Goal: Information Seeking & Learning: Check status

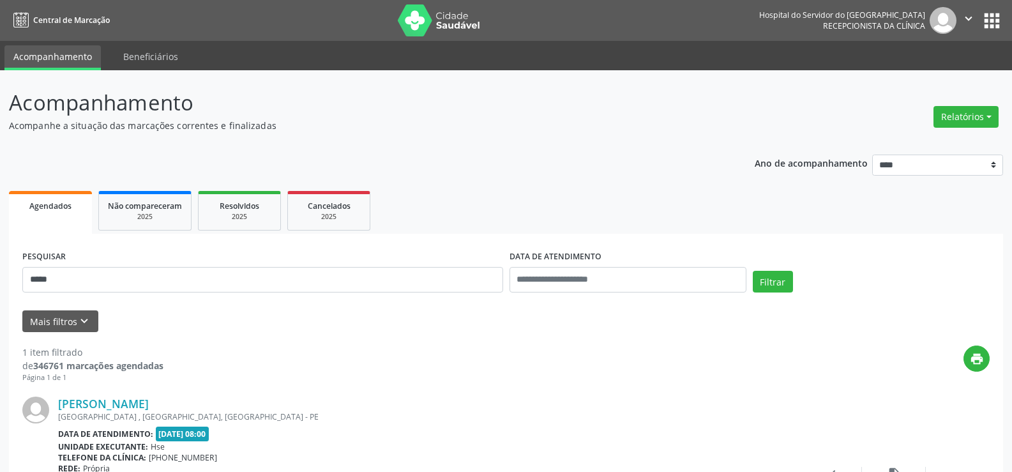
scroll to position [128, 0]
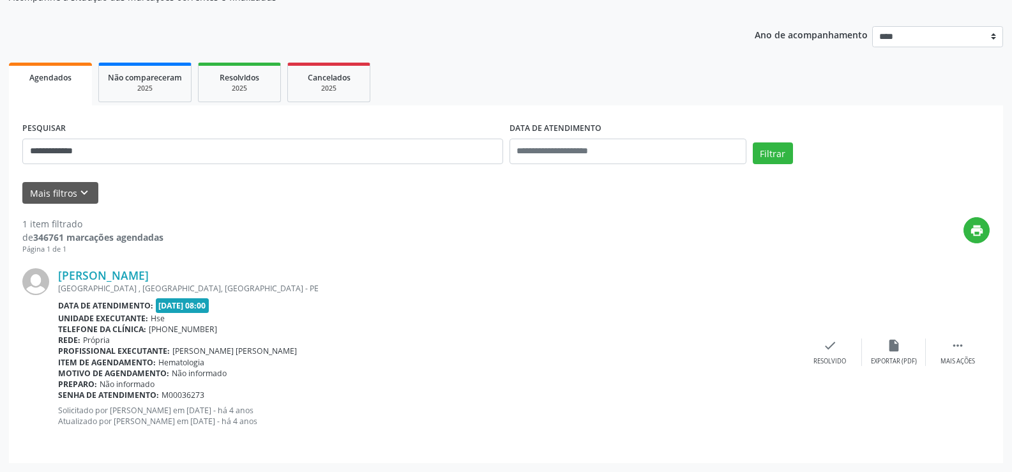
click at [753, 142] on button "Filtrar" at bounding box center [773, 153] width 40 height 22
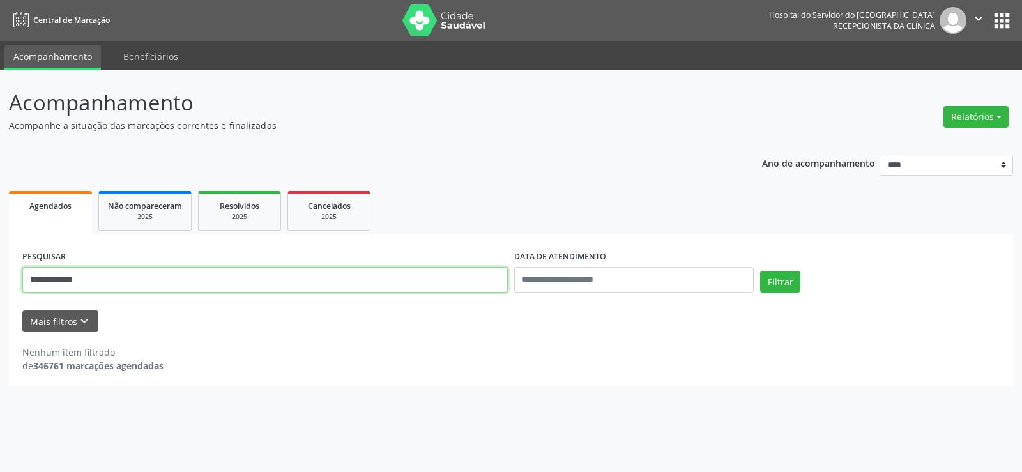
click at [31, 275] on input "**********" at bounding box center [264, 280] width 485 height 26
click at [760, 271] on button "Filtrar" at bounding box center [780, 282] width 40 height 22
click at [31, 275] on input "**********" at bounding box center [264, 280] width 485 height 26
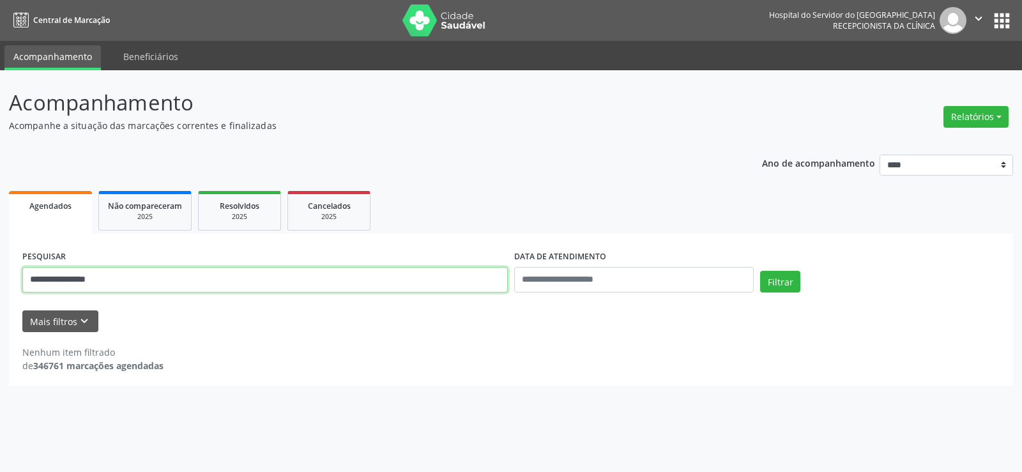
click at [760, 271] on button "Filtrar" at bounding box center [780, 282] width 40 height 22
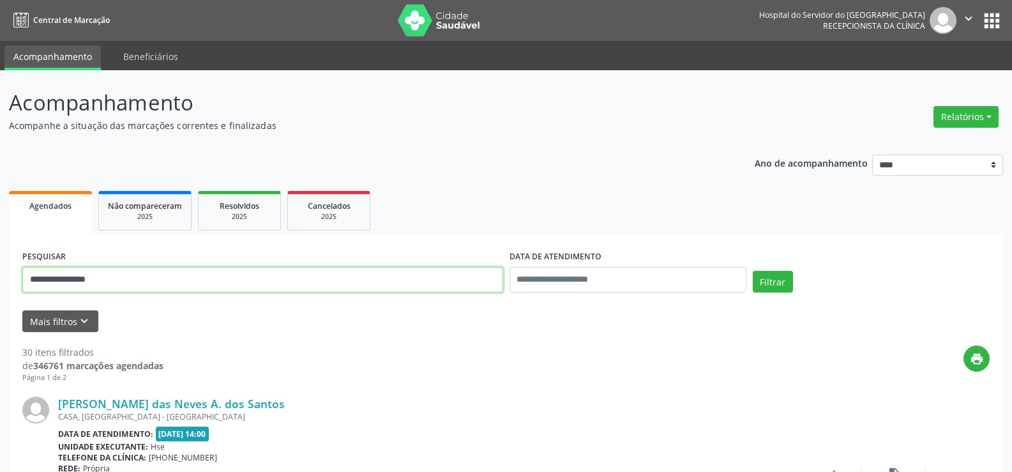
click at [140, 276] on input "**********" at bounding box center [262, 280] width 481 height 26
click at [753, 271] on button "Filtrar" at bounding box center [773, 282] width 40 height 22
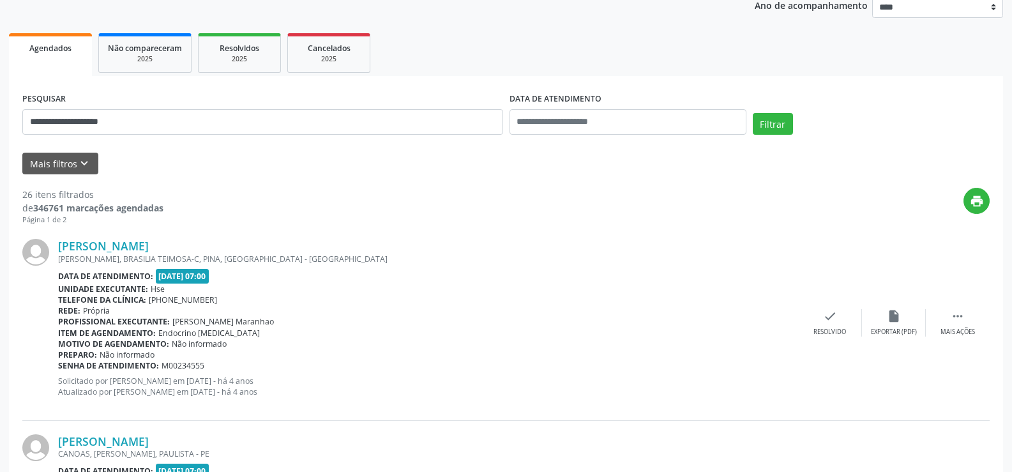
scroll to position [192, 0]
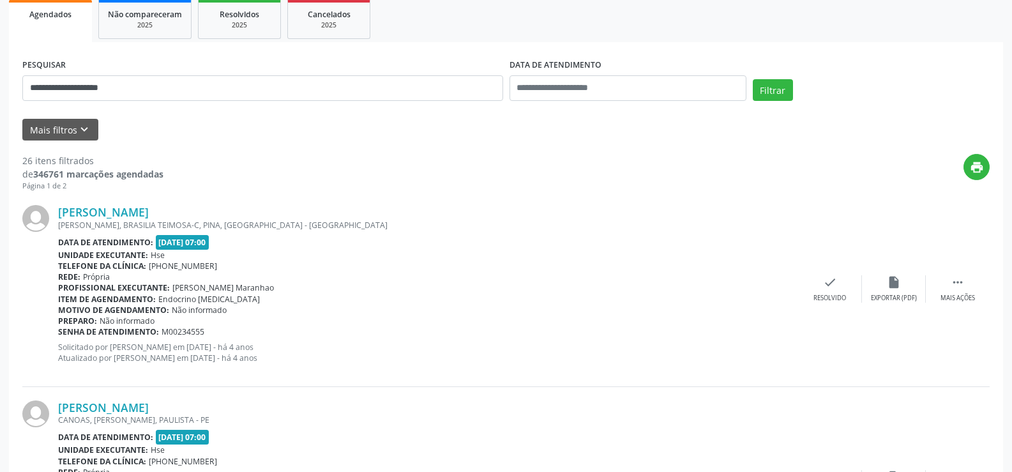
click at [123, 203] on div "[PERSON_NAME] [PERSON_NAME], BRASILIA TEIMOSA-C, PINA, [GEOGRAPHIC_DATA] - [GEO…" at bounding box center [505, 289] width 967 height 195
click at [124, 209] on link "[PERSON_NAME]" at bounding box center [103, 212] width 91 height 14
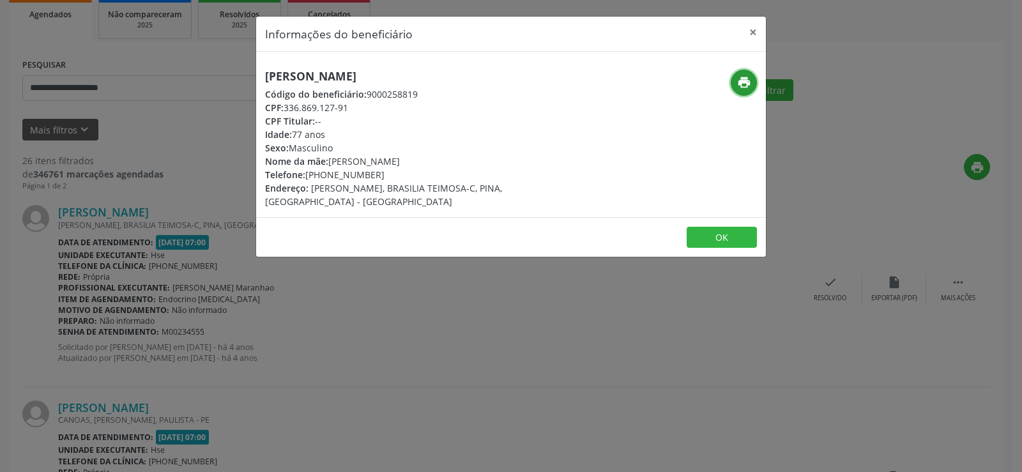
click at [734, 87] on button "print" at bounding box center [743, 83] width 26 height 26
click at [229, 277] on div "Informações do beneficiário × [PERSON_NAME] Código do beneficiário: 9000258819 …" at bounding box center [511, 236] width 1022 height 472
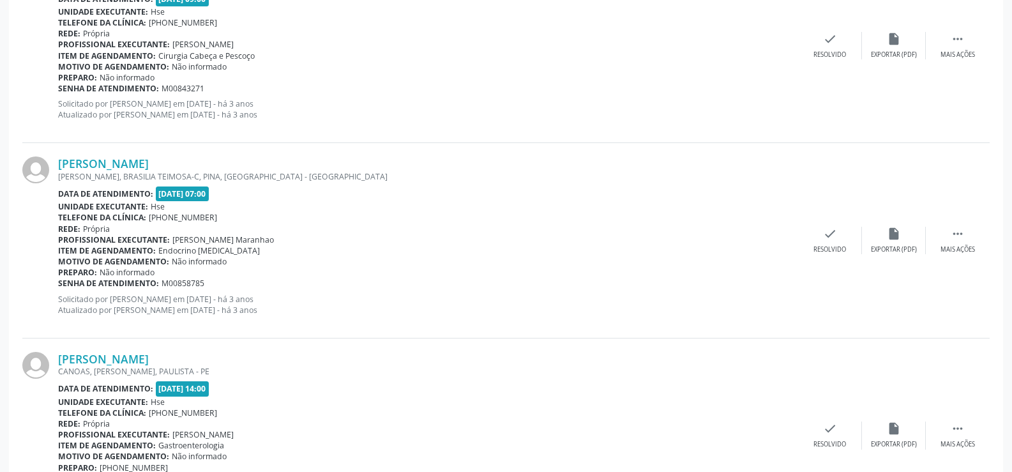
scroll to position [2895, 0]
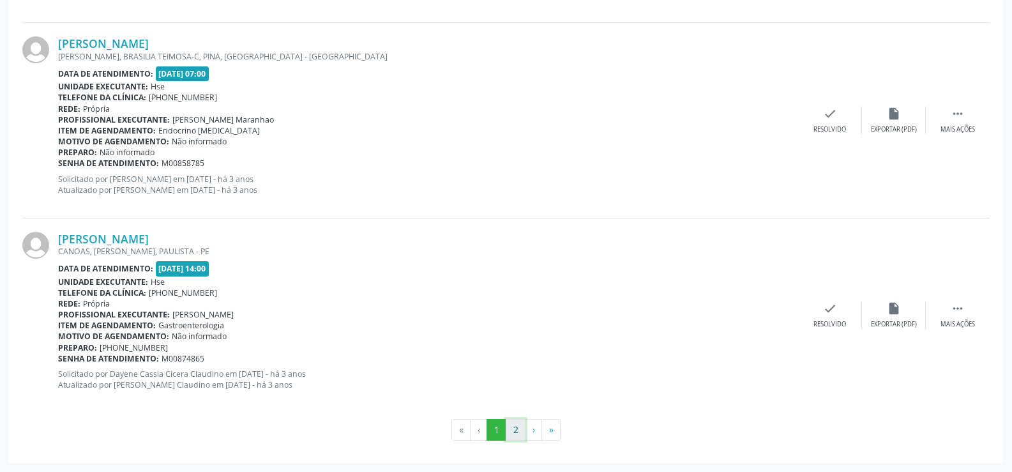
click at [509, 426] on button "2" at bounding box center [516, 430] width 20 height 22
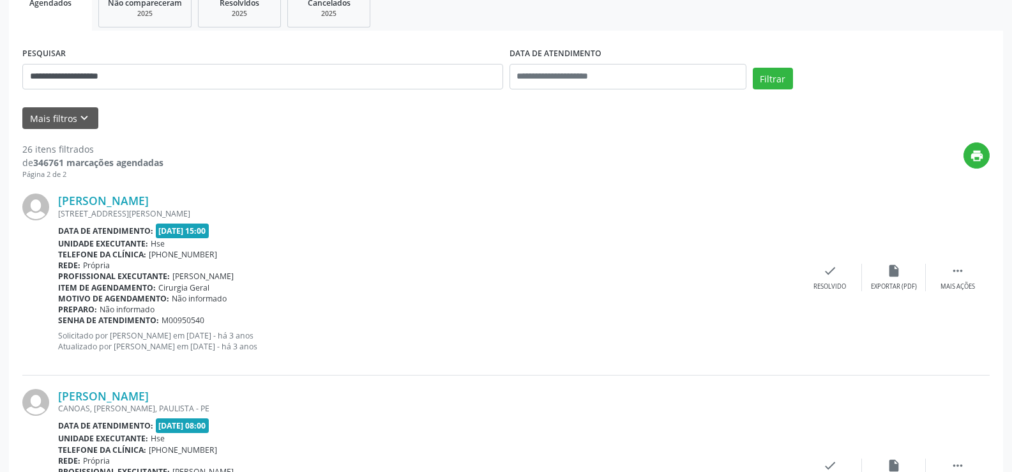
scroll to position [255, 0]
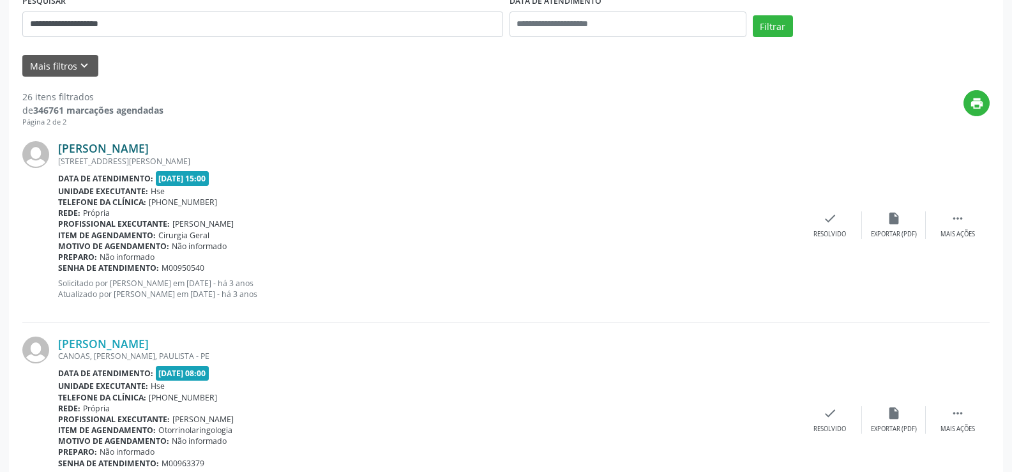
click at [142, 149] on link "[PERSON_NAME]" at bounding box center [103, 148] width 91 height 14
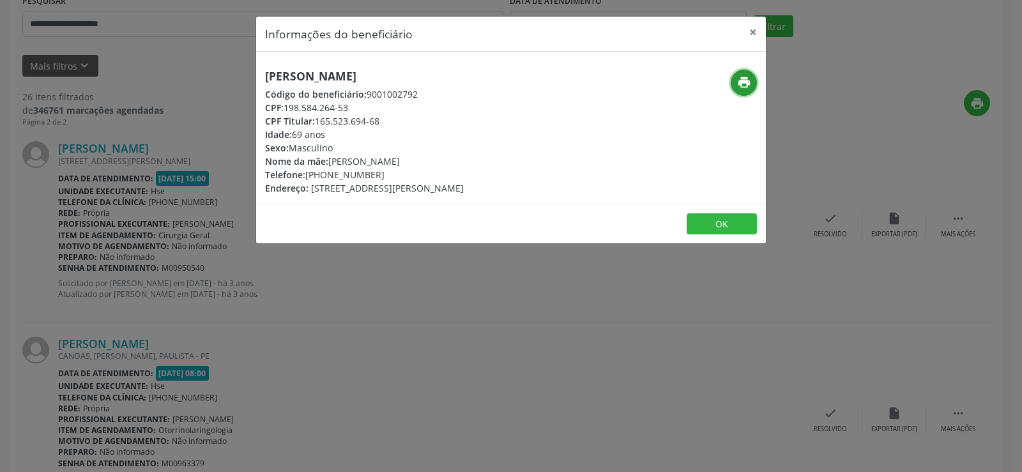
click at [748, 78] on icon "print" at bounding box center [744, 82] width 14 height 14
click at [214, 396] on div "Informações do beneficiário × [PERSON_NAME] Código do beneficiário: 9001002792 …" at bounding box center [511, 236] width 1022 height 472
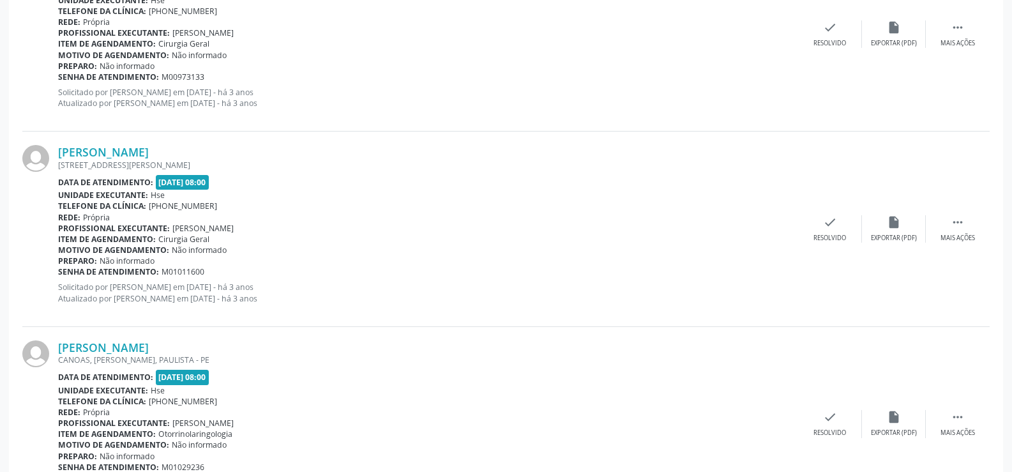
scroll to position [830, 0]
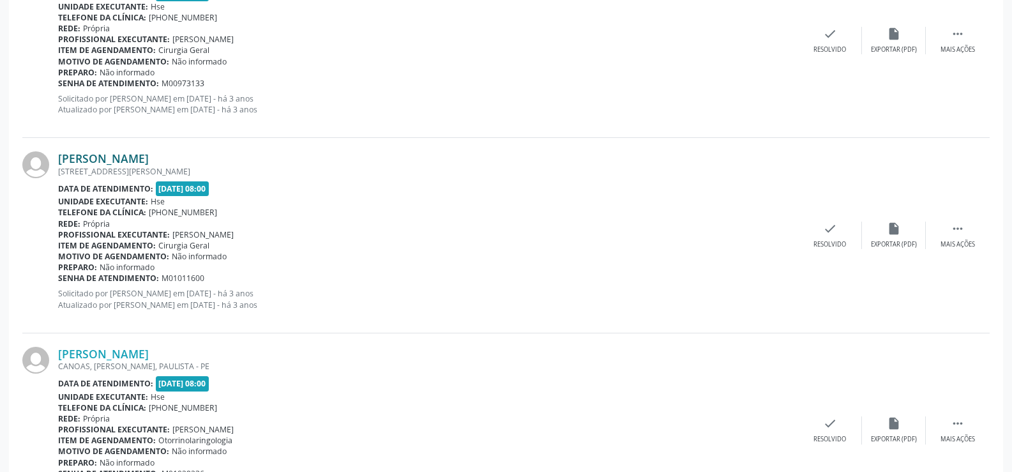
click at [149, 159] on link "[PERSON_NAME]" at bounding box center [103, 158] width 91 height 14
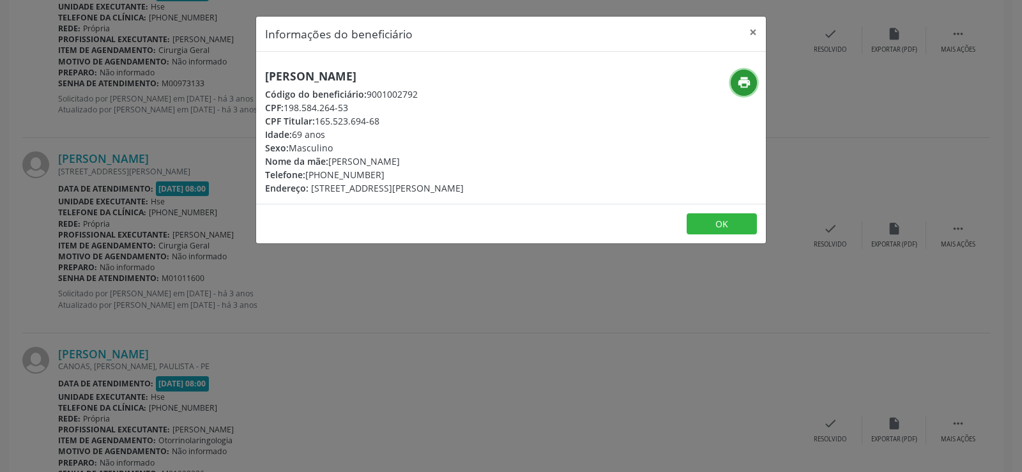
click at [749, 85] on icon "print" at bounding box center [744, 82] width 14 height 14
click at [377, 348] on div "Informações do beneficiário × [PERSON_NAME] Código do beneficiário: 9001002792 …" at bounding box center [511, 236] width 1022 height 472
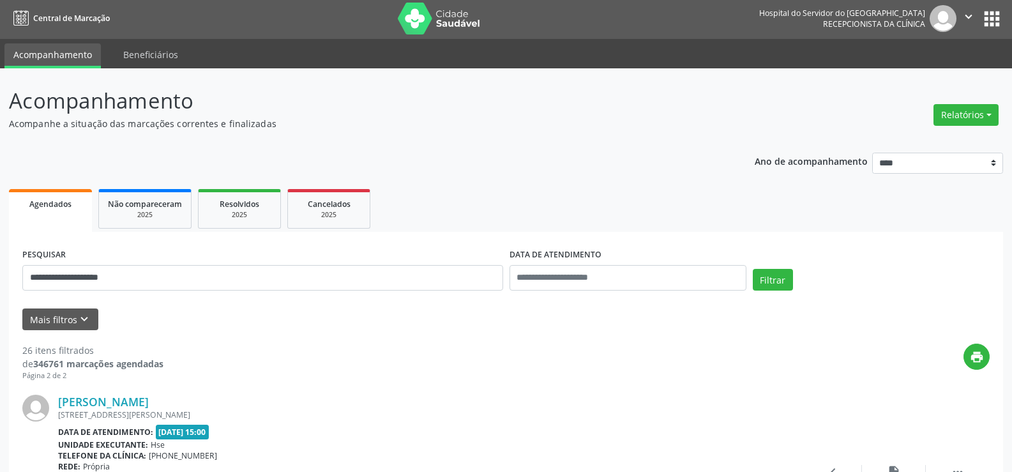
scroll to position [0, 0]
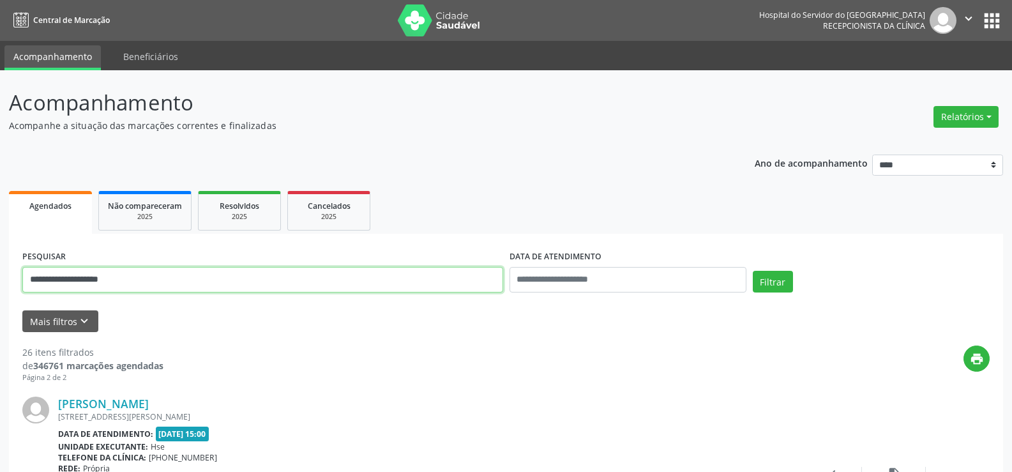
drag, startPoint x: 139, startPoint y: 279, endPoint x: 0, endPoint y: 276, distance: 139.2
paste input "******"
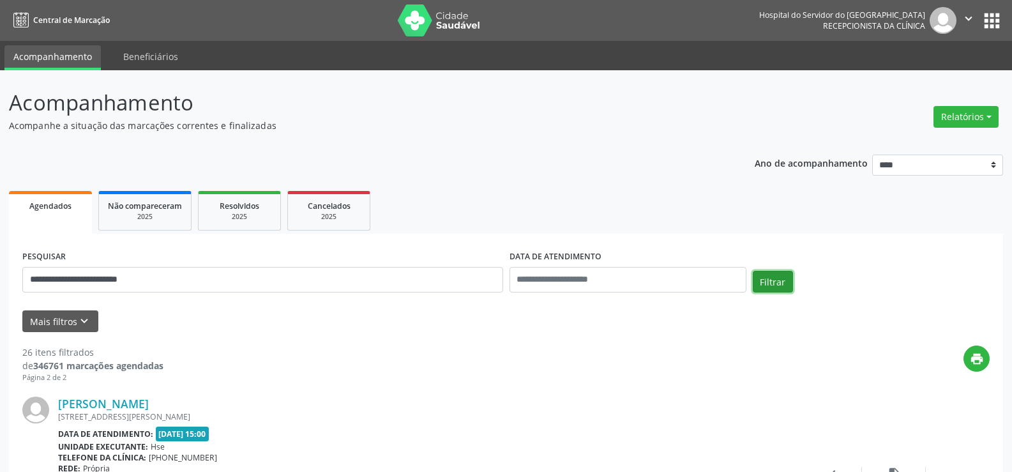
click at [773, 280] on button "Filtrar" at bounding box center [773, 282] width 40 height 22
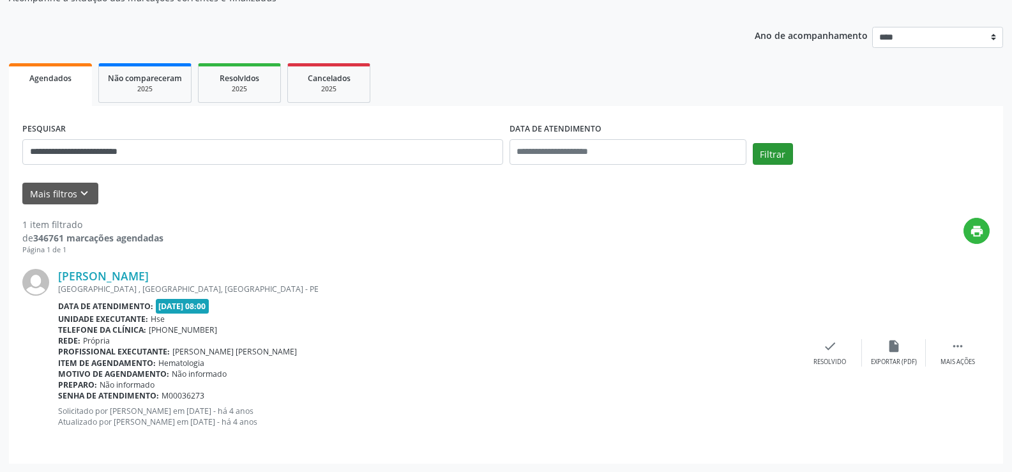
scroll to position [128, 0]
click at [149, 273] on link "[PERSON_NAME]" at bounding box center [103, 275] width 91 height 14
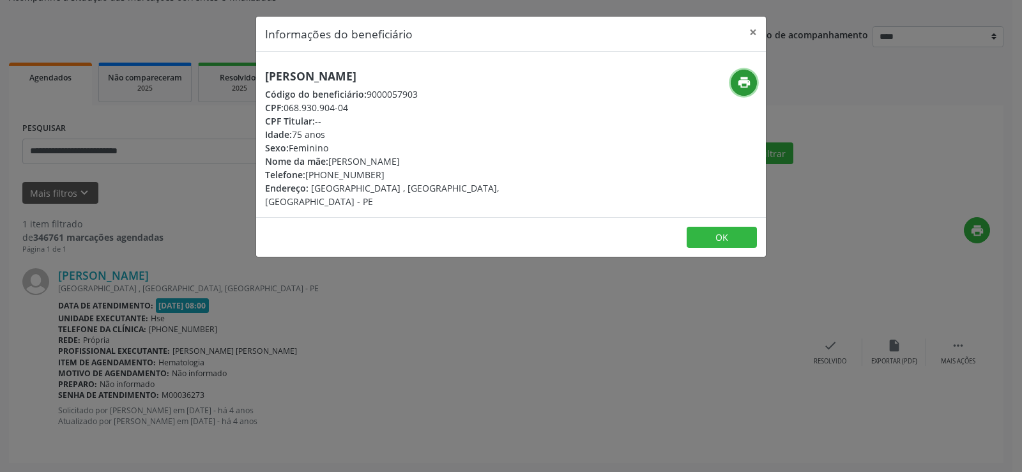
click at [744, 84] on icon "print" at bounding box center [744, 82] width 14 height 14
drag, startPoint x: 439, startPoint y: 74, endPoint x: 248, endPoint y: 76, distance: 190.9
click at [248, 76] on div "Informações do beneficiário × [PERSON_NAME] Código do beneficiário: 9000057903 …" at bounding box center [511, 236] width 1022 height 472
copy h5 "[PERSON_NAME]"
click at [753, 30] on button "×" at bounding box center [753, 32] width 26 height 31
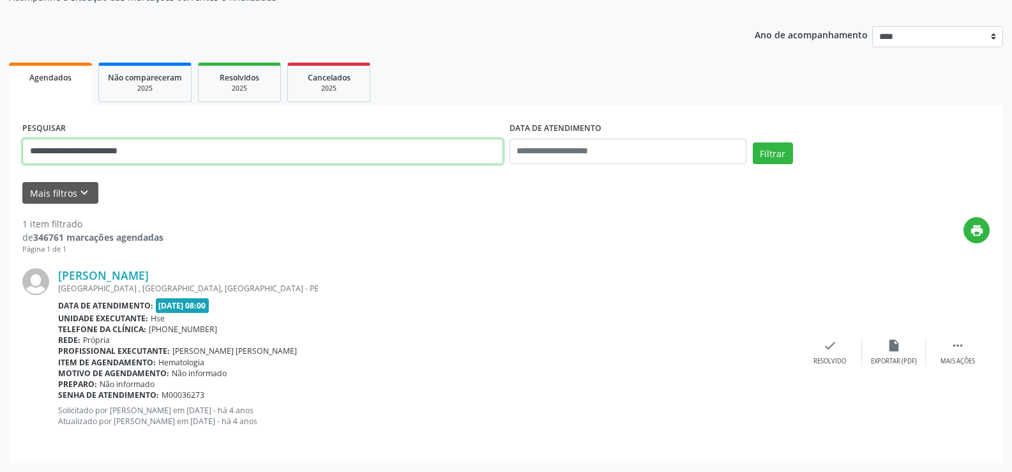
drag, startPoint x: 132, startPoint y: 153, endPoint x: 0, endPoint y: 154, distance: 132.2
click at [0, 154] on div "**********" at bounding box center [506, 207] width 1012 height 530
paste input "text"
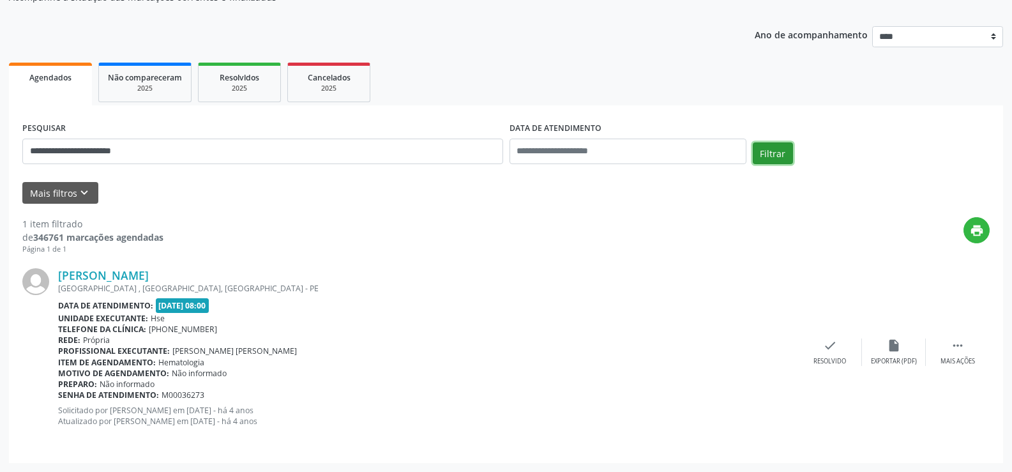
click at [770, 151] on button "Filtrar" at bounding box center [773, 153] width 40 height 22
click at [147, 275] on link "[PERSON_NAME]" at bounding box center [103, 275] width 91 height 14
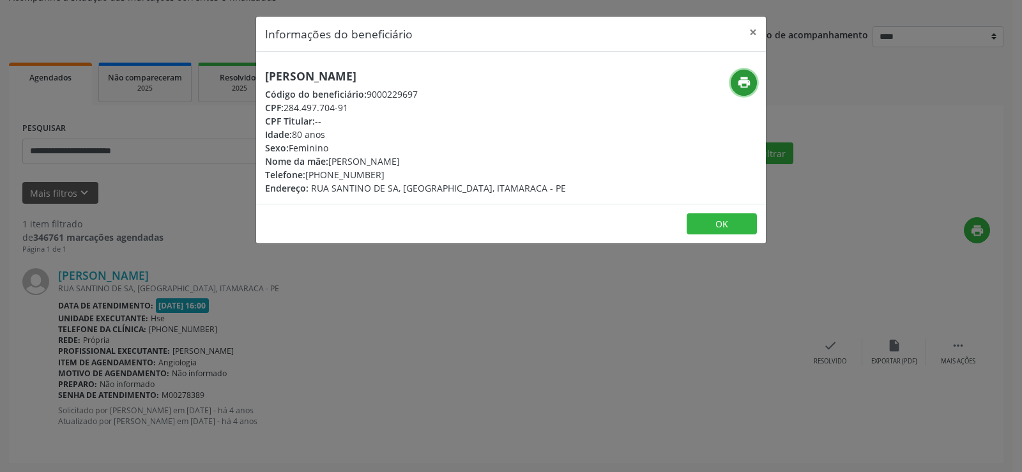
click at [742, 82] on icon "print" at bounding box center [744, 82] width 14 height 14
drag, startPoint x: 430, startPoint y: 73, endPoint x: 255, endPoint y: 84, distance: 175.3
click at [255, 84] on div "Informações do beneficiário × [PERSON_NAME] Código do beneficiário: 9000229697 …" at bounding box center [511, 236] width 1022 height 472
copy h5 "[PERSON_NAME]"
click at [751, 34] on button "×" at bounding box center [753, 32] width 26 height 31
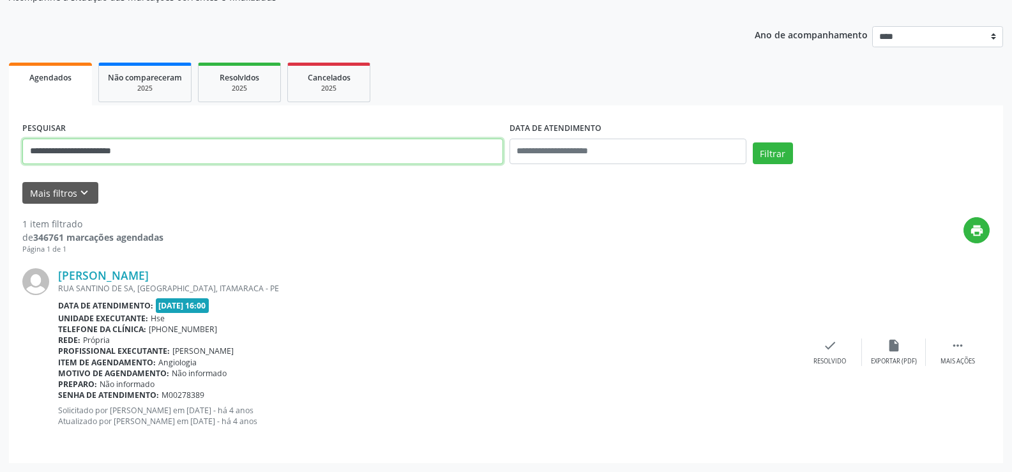
drag, startPoint x: 168, startPoint y: 153, endPoint x: 0, endPoint y: 156, distance: 168.0
click at [0, 156] on div "**********" at bounding box center [506, 207] width 1012 height 530
paste input "text"
type input "**********"
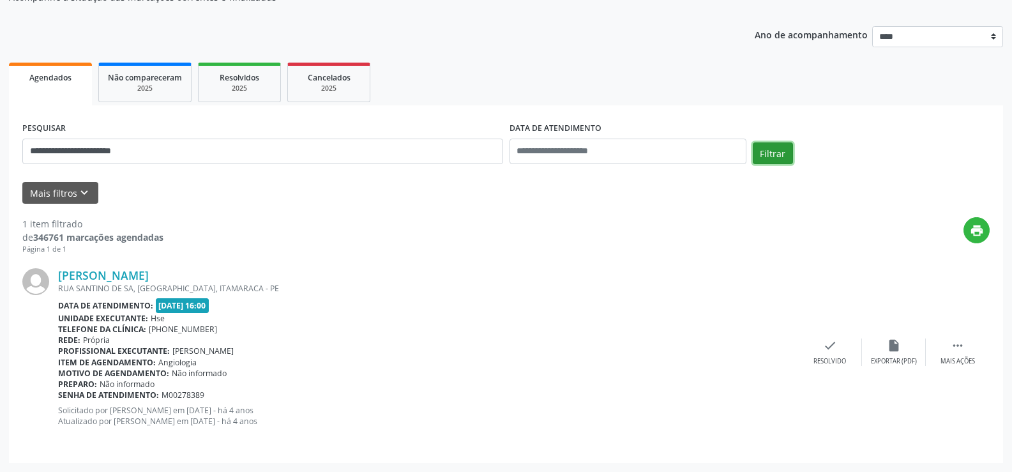
click at [767, 155] on button "Filtrar" at bounding box center [773, 153] width 40 height 22
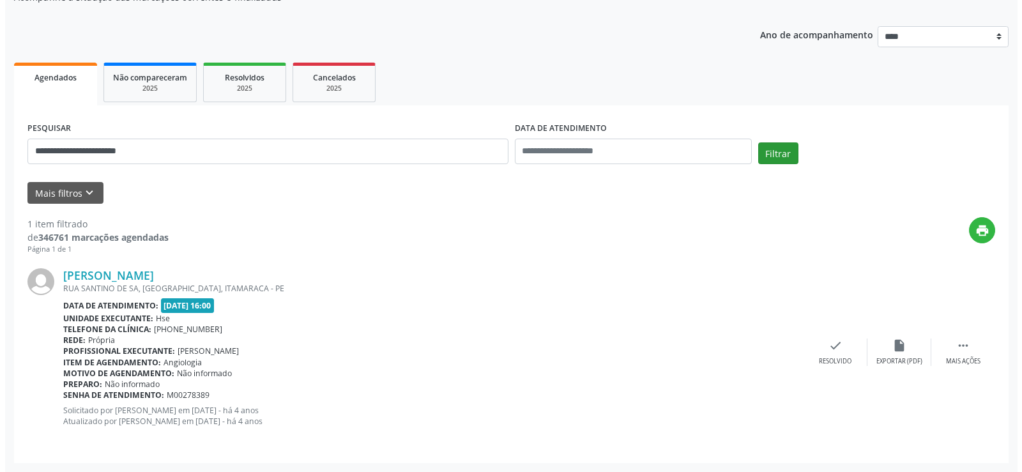
scroll to position [0, 0]
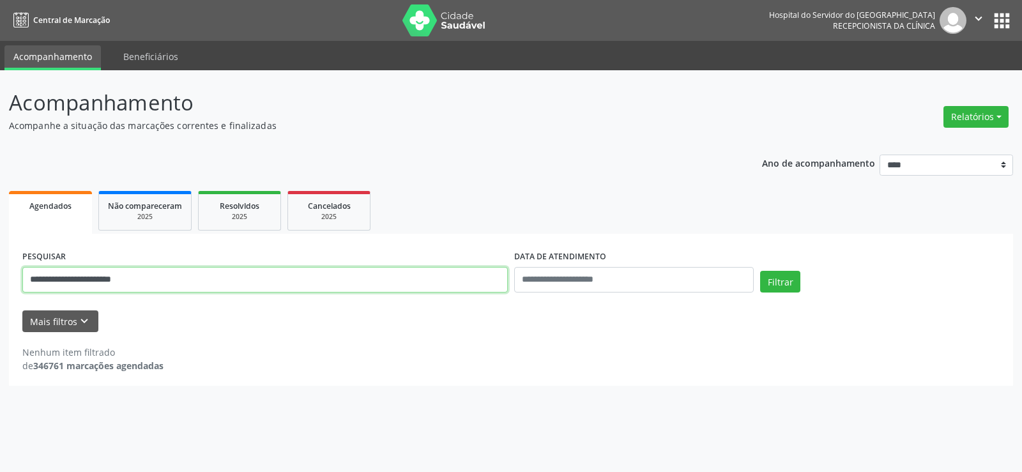
drag, startPoint x: 135, startPoint y: 276, endPoint x: 0, endPoint y: 280, distance: 134.8
click at [0, 280] on div "**********" at bounding box center [511, 271] width 1022 height 402
drag, startPoint x: 143, startPoint y: 282, endPoint x: 0, endPoint y: 283, distance: 143.0
click at [0, 283] on div "**********" at bounding box center [511, 271] width 1022 height 402
